Goal: Task Accomplishment & Management: Complete application form

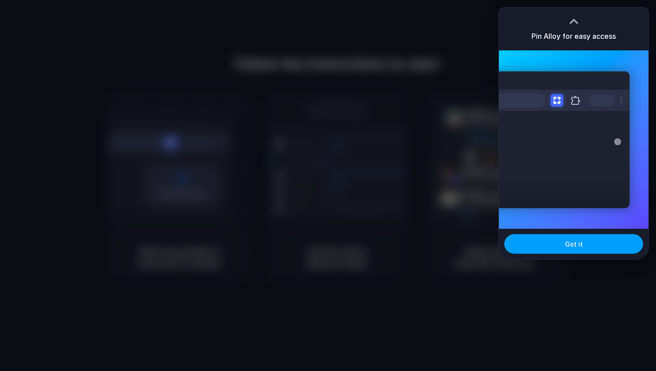
click at [554, 243] on button "Got it" at bounding box center [574, 244] width 139 height 20
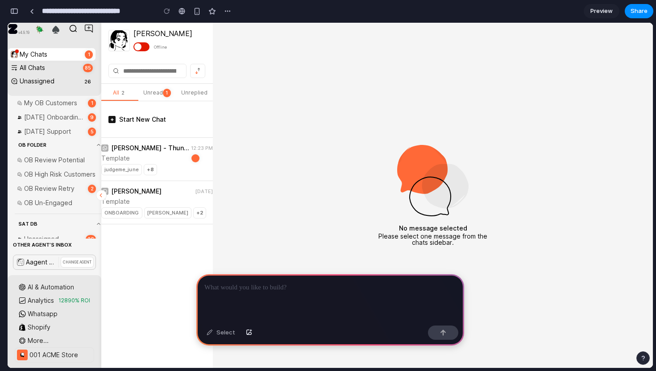
click at [291, 294] on div at bounding box center [330, 299] width 268 height 48
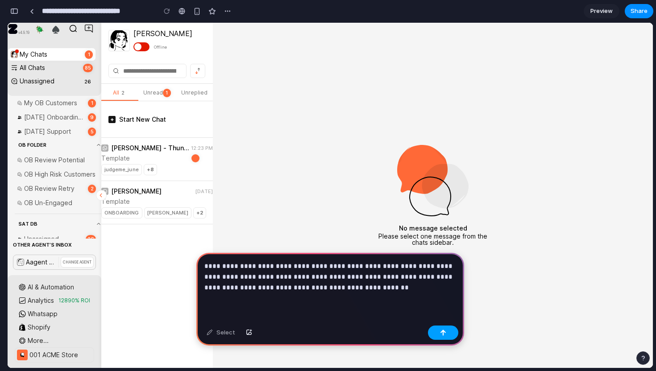
click at [452, 332] on button "button" at bounding box center [443, 333] width 30 height 14
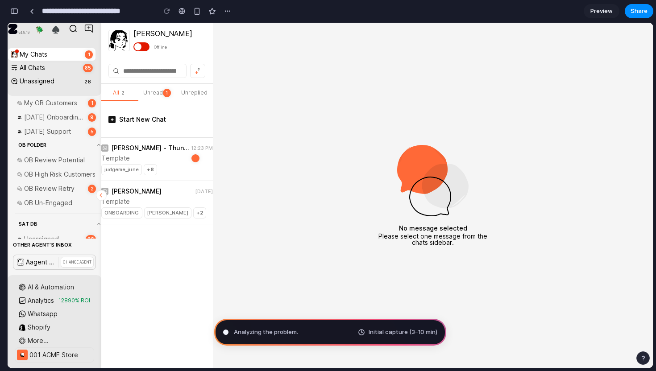
click at [206, 203] on img at bounding box center [207, 201] width 7 height 7
click at [142, 47] on div at bounding box center [142, 46] width 16 height 9
type input "**********"
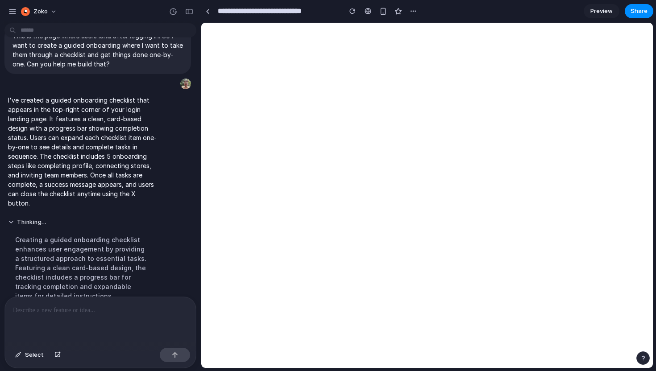
scroll to position [46, 0]
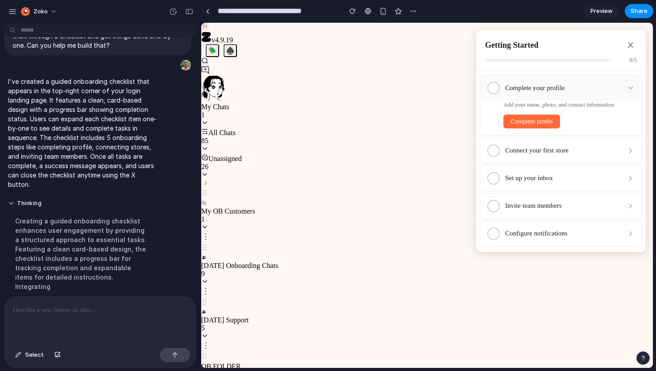
click at [594, 87] on div "Complete your profile" at bounding box center [563, 88] width 116 height 8
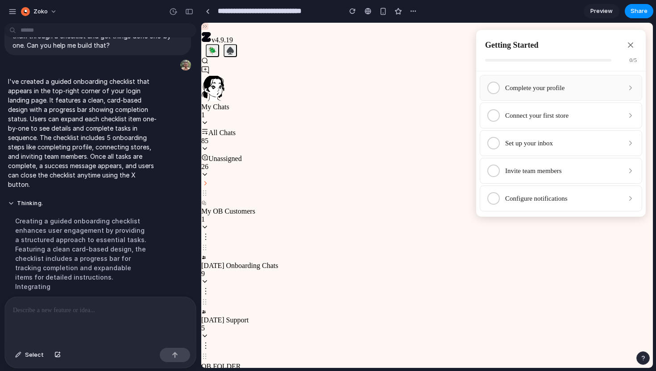
click at [594, 87] on div "Complete your profile" at bounding box center [563, 88] width 116 height 8
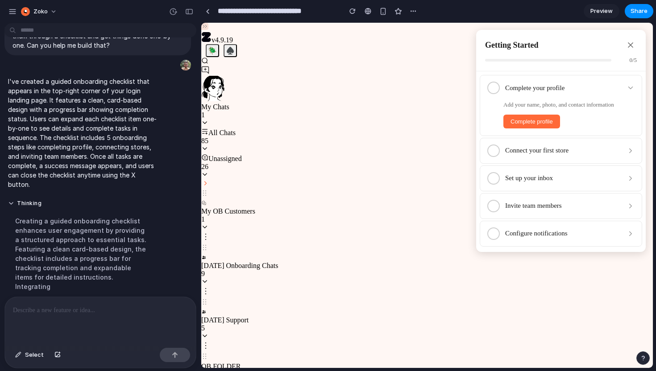
click at [536, 123] on button "Complete profile" at bounding box center [532, 122] width 57 height 14
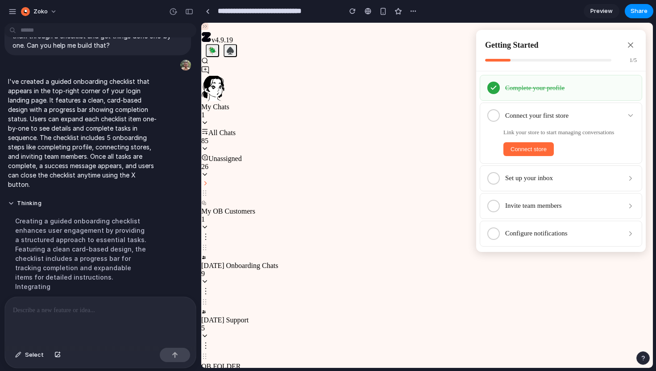
click at [517, 89] on div "Complete your profile" at bounding box center [569, 88] width 129 height 8
click at [493, 89] on icon at bounding box center [493, 87] width 7 height 7
click at [633, 84] on div "Complete your profile" at bounding box center [569, 88] width 129 height 8
click at [550, 114] on div "Connect your first store" at bounding box center [563, 116] width 116 height 8
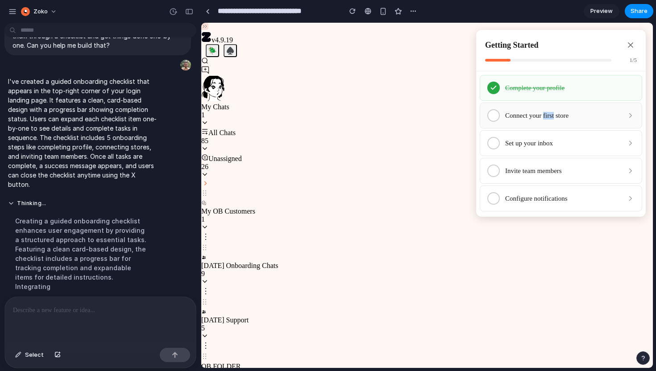
click at [550, 114] on div "Connect your first store" at bounding box center [563, 116] width 116 height 8
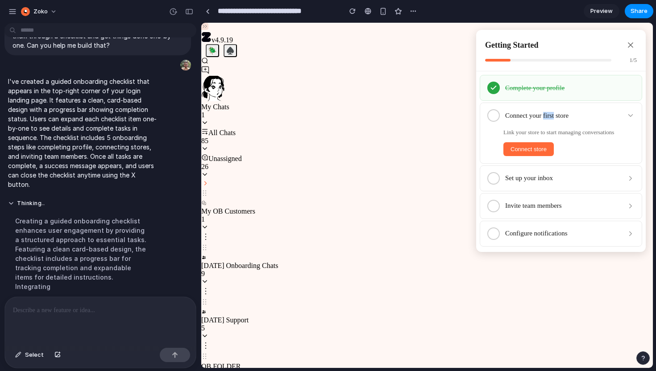
click at [541, 146] on span "Connect store" at bounding box center [529, 149] width 36 height 7
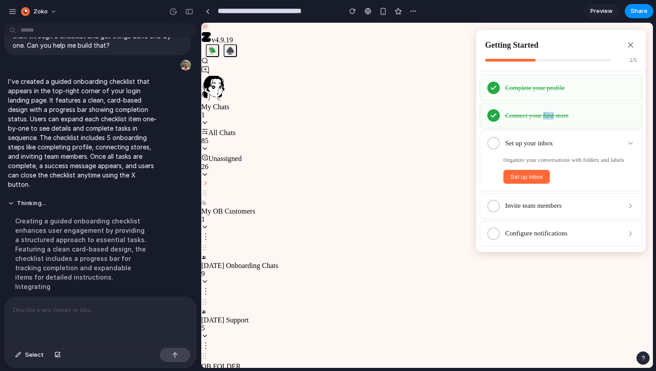
click at [543, 179] on span "Set up inbox" at bounding box center [527, 177] width 32 height 7
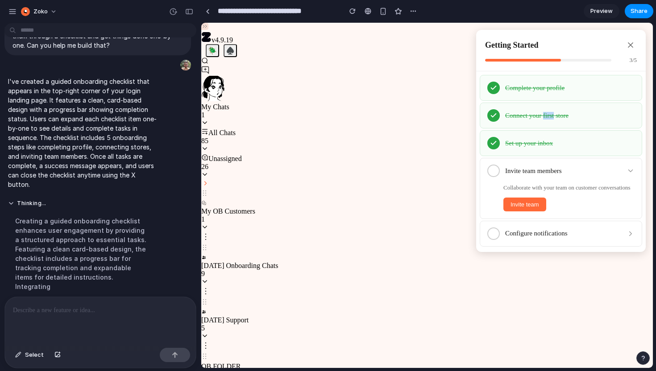
click at [538, 204] on span "Invite team" at bounding box center [525, 204] width 29 height 7
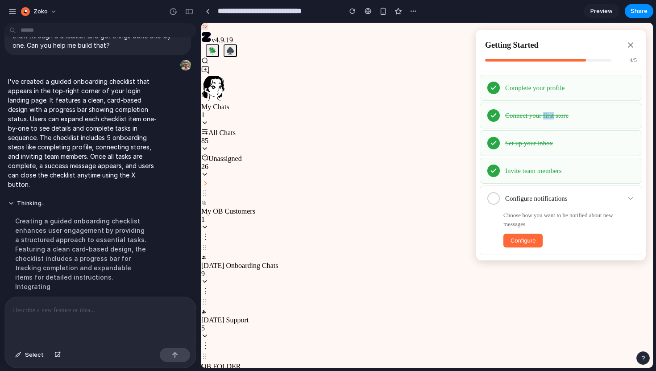
click at [534, 238] on span "Configure" at bounding box center [523, 241] width 25 height 7
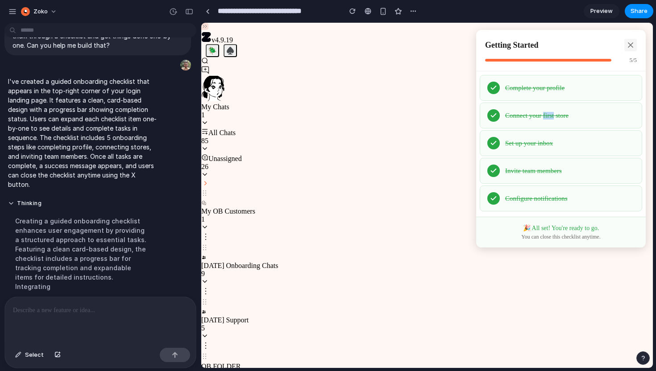
click at [634, 46] on icon at bounding box center [630, 45] width 9 height 9
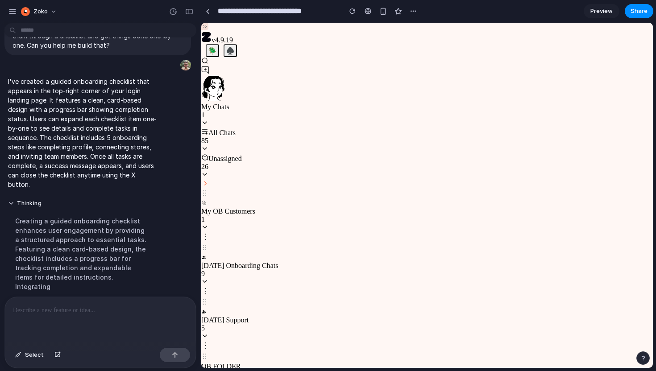
click at [209, 187] on img at bounding box center [205, 183] width 8 height 7
click at [103, 321] on div at bounding box center [100, 320] width 191 height 47
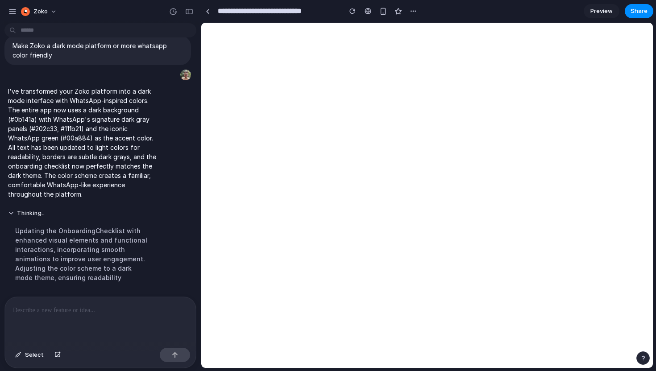
scroll to position [0, 0]
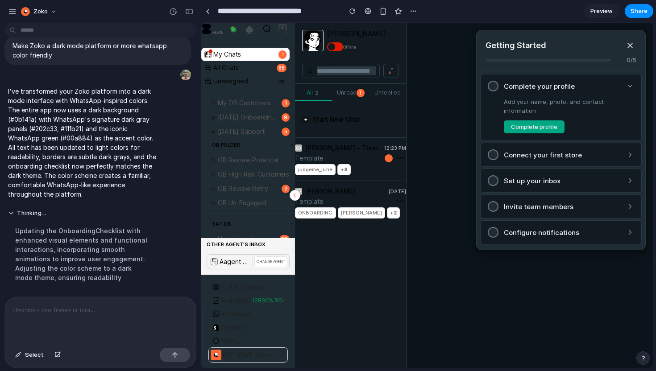
click at [266, 268] on div "Aagent Broadcast CHANGE AGENT" at bounding box center [248, 262] width 83 height 15
click at [266, 266] on span "CHANGE AGENT" at bounding box center [271, 262] width 33 height 11
click at [332, 157] on div "Template" at bounding box center [337, 158] width 84 height 9
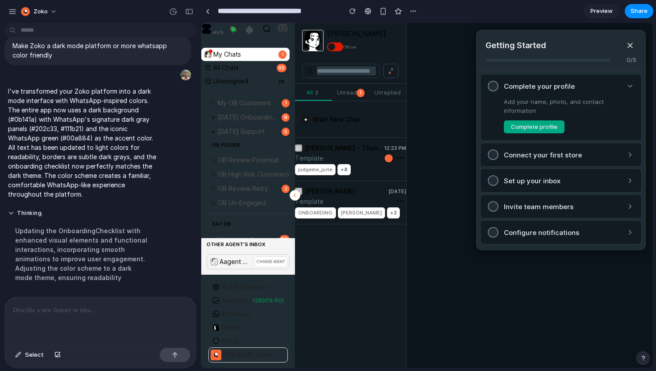
click at [328, 154] on div "Template" at bounding box center [337, 158] width 84 height 9
click at [341, 113] on div "Start New Chat" at bounding box center [350, 119] width 111 height 37
click at [341, 123] on span "Start New Chat" at bounding box center [336, 120] width 47 height 6
click at [341, 209] on div "Nishant" at bounding box center [362, 213] width 48 height 11
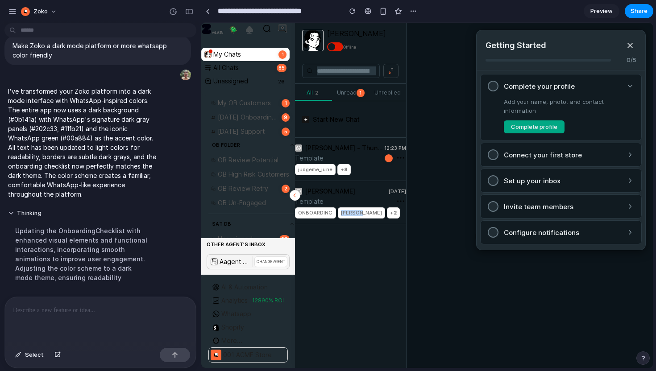
click at [341, 209] on div "Nishant" at bounding box center [362, 213] width 48 height 11
click at [349, 212] on span "Nishant" at bounding box center [362, 213] width 42 height 6
click at [390, 210] on span "+2" at bounding box center [393, 213] width 7 height 6
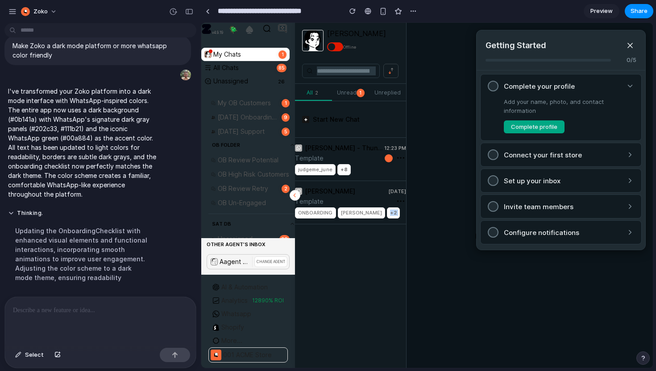
click at [390, 210] on span "+2" at bounding box center [393, 213] width 7 height 6
click at [345, 79] on div at bounding box center [350, 70] width 111 height 25
click at [351, 73] on input "search" at bounding box center [346, 71] width 59 height 9
click at [385, 74] on button at bounding box center [391, 71] width 15 height 14
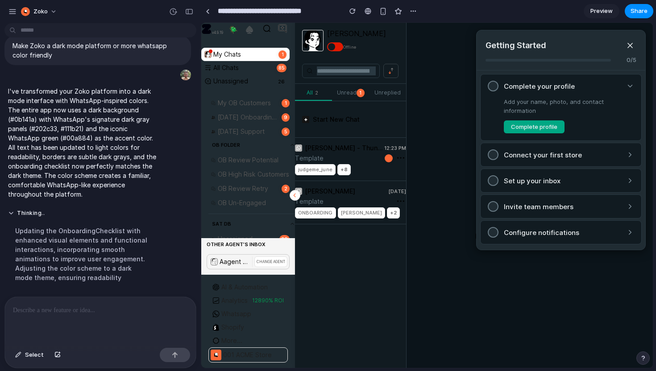
click at [385, 74] on button at bounding box center [391, 71] width 15 height 14
click at [543, 121] on button "Complete profile" at bounding box center [534, 127] width 61 height 13
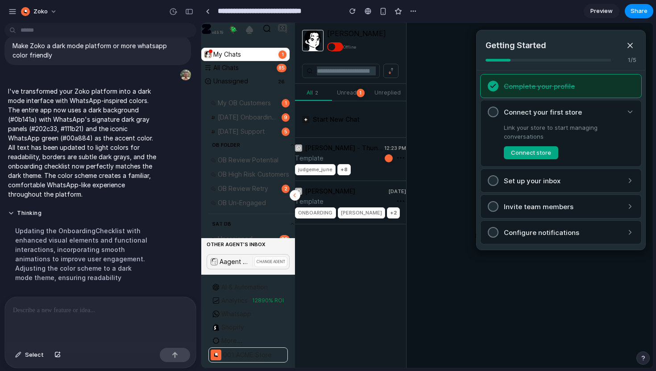
click at [546, 150] on span "Connect store" at bounding box center [531, 152] width 40 height 7
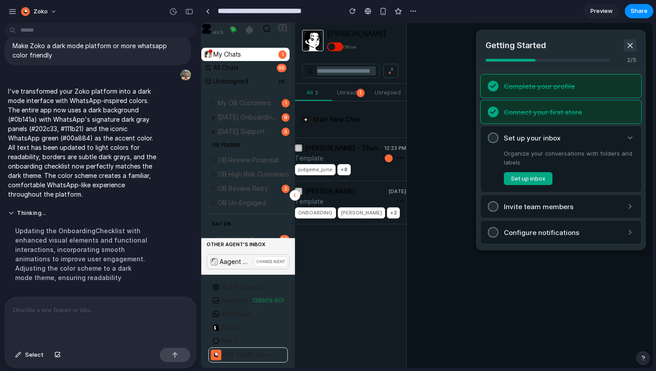
click at [634, 44] on icon at bounding box center [630, 45] width 9 height 9
